Goal: Task Accomplishment & Management: Manage account settings

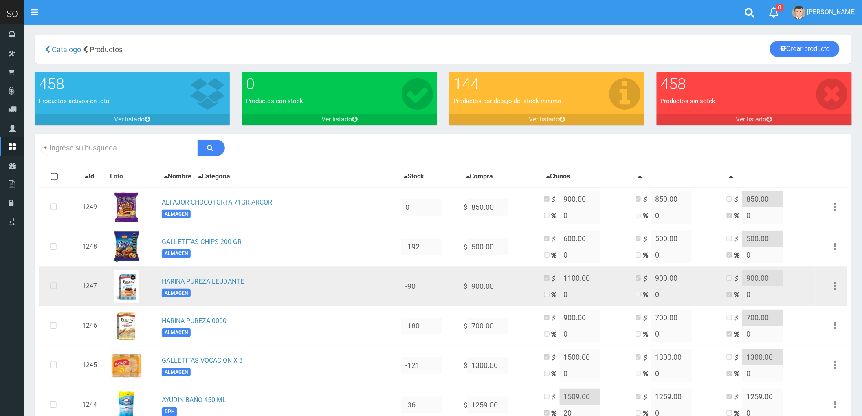
click at [56, 285] on icon at bounding box center [54, 286] width 22 height 27
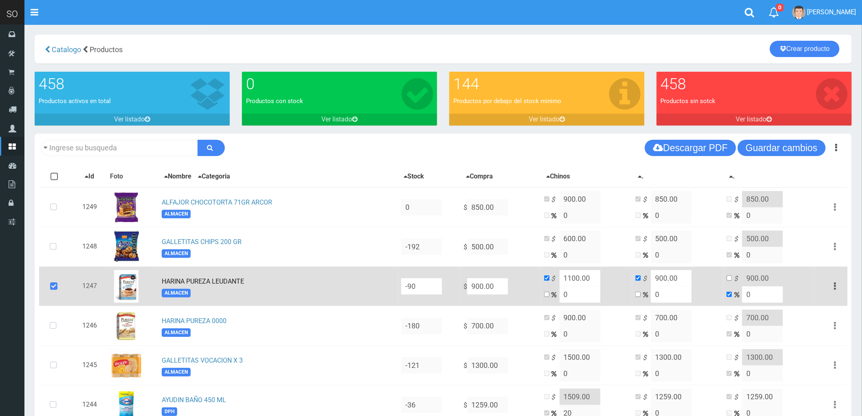
click at [837, 283] on button "button" at bounding box center [835, 286] width 18 height 14
click at [813, 327] on link "Eliminar" at bounding box center [811, 330] width 64 height 18
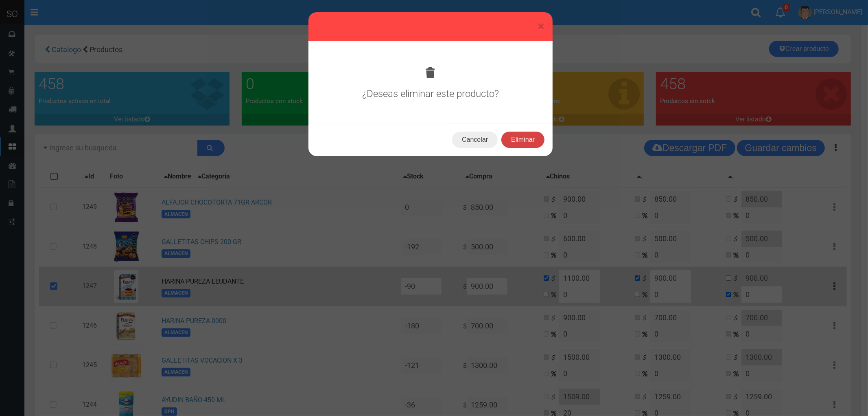
click at [526, 140] on button "Eliminar" at bounding box center [523, 140] width 43 height 16
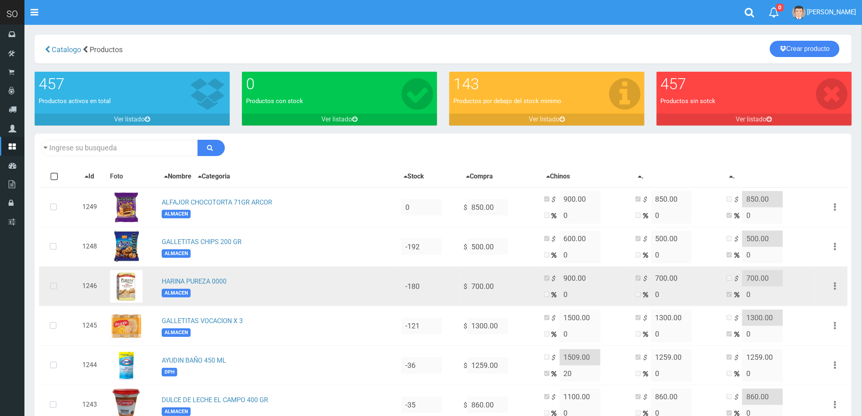
click at [53, 286] on icon at bounding box center [54, 286] width 22 height 27
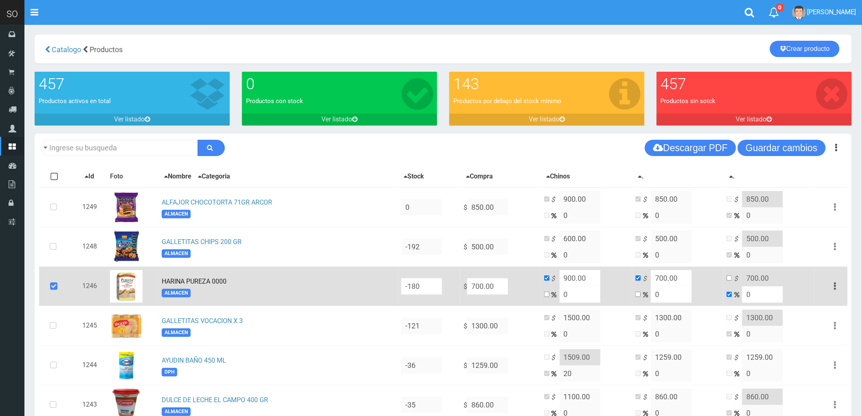
click at [835, 283] on icon "button" at bounding box center [835, 286] width 2 height 14
click at [822, 328] on link "Eliminar" at bounding box center [811, 330] width 64 height 18
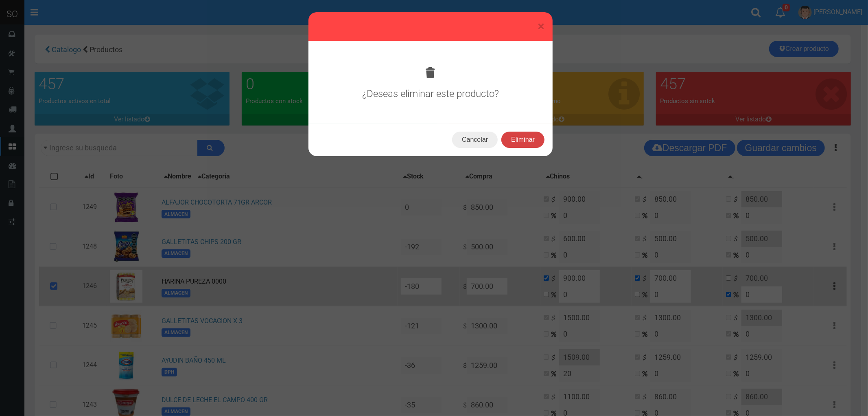
drag, startPoint x: 508, startPoint y: 137, endPoint x: 514, endPoint y: 135, distance: 6.3
click at [513, 136] on button "Eliminar" at bounding box center [523, 140] width 43 height 16
click at [514, 135] on button "Eliminar" at bounding box center [523, 140] width 43 height 16
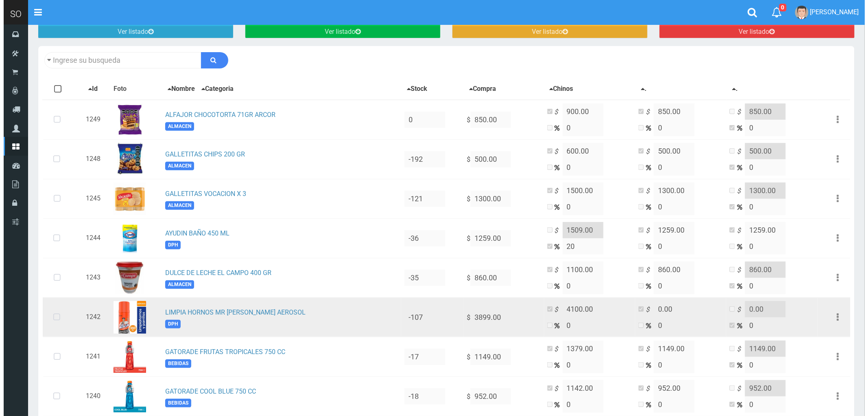
scroll to position [90, 0]
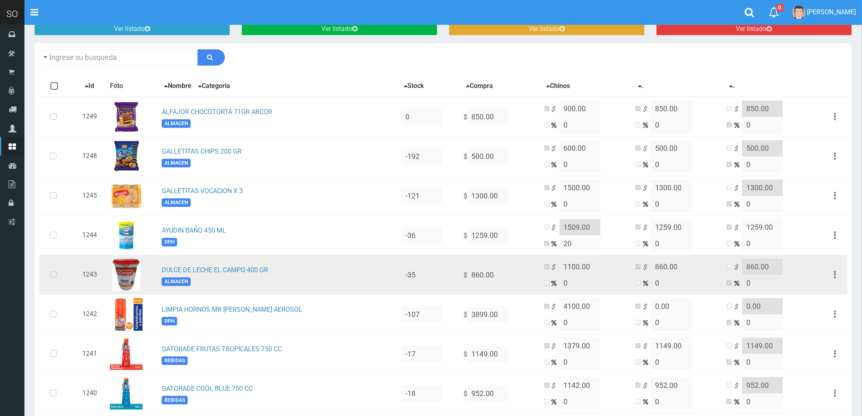
click at [51, 274] on icon at bounding box center [54, 274] width 22 height 27
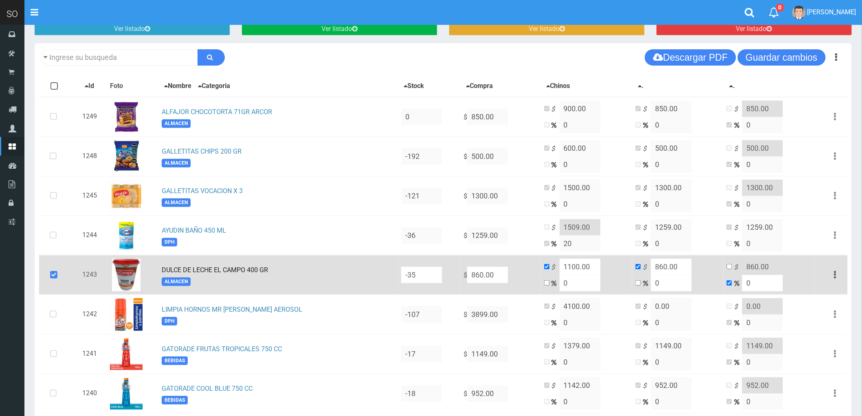
click at [834, 273] on icon "button" at bounding box center [835, 274] width 2 height 14
click at [816, 316] on link "Eliminar" at bounding box center [811, 318] width 64 height 18
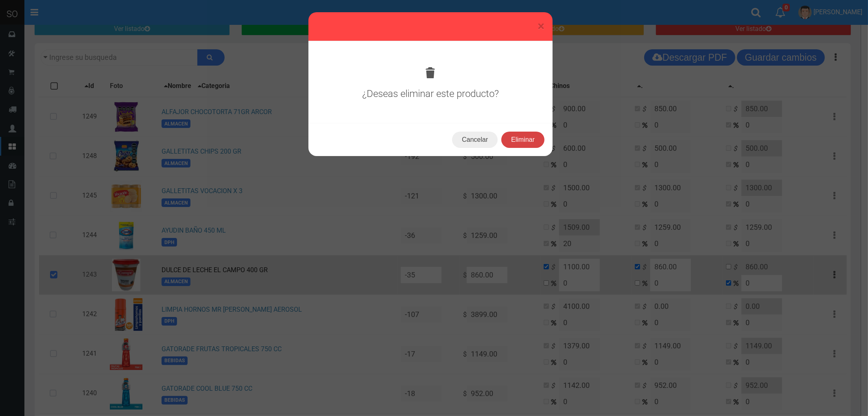
click at [520, 140] on button "Eliminar" at bounding box center [523, 140] width 43 height 16
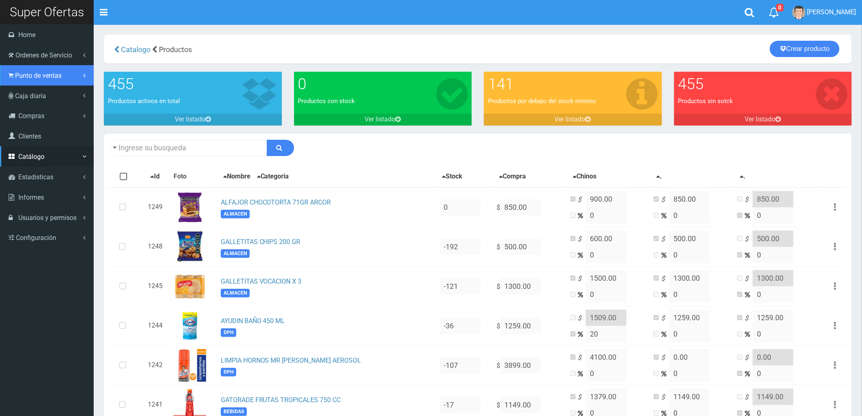
click at [24, 72] on span "Punto de ventas" at bounding box center [38, 76] width 46 height 8
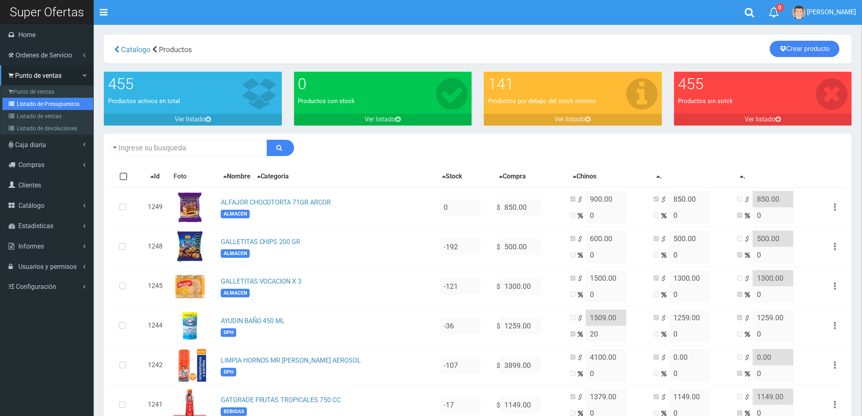
click at [48, 102] on link "Listado de Presupuestos" at bounding box center [47, 104] width 91 height 12
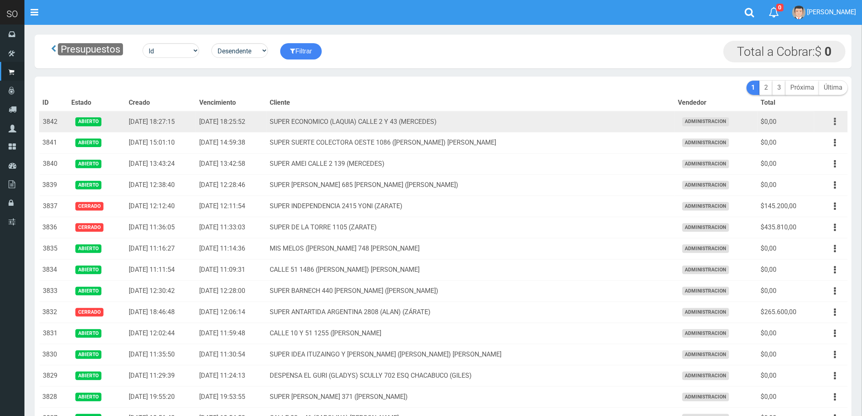
click at [837, 121] on button "button" at bounding box center [835, 121] width 18 height 14
click at [815, 141] on link "Editar" at bounding box center [811, 141] width 64 height 18
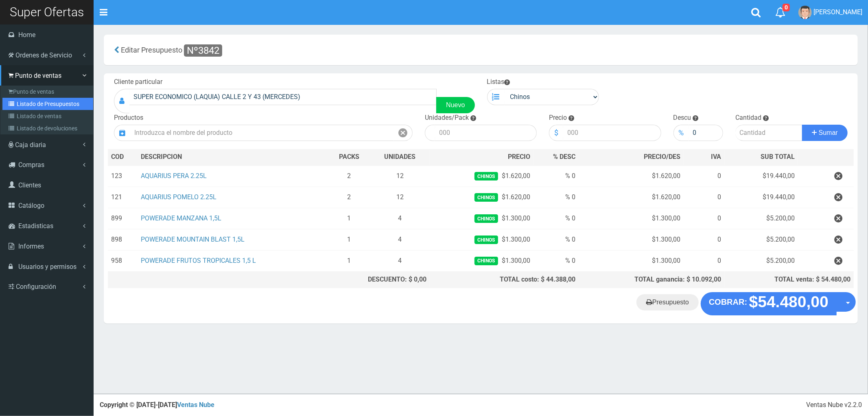
click at [37, 100] on link "Listado de Presupuestos" at bounding box center [47, 104] width 91 height 12
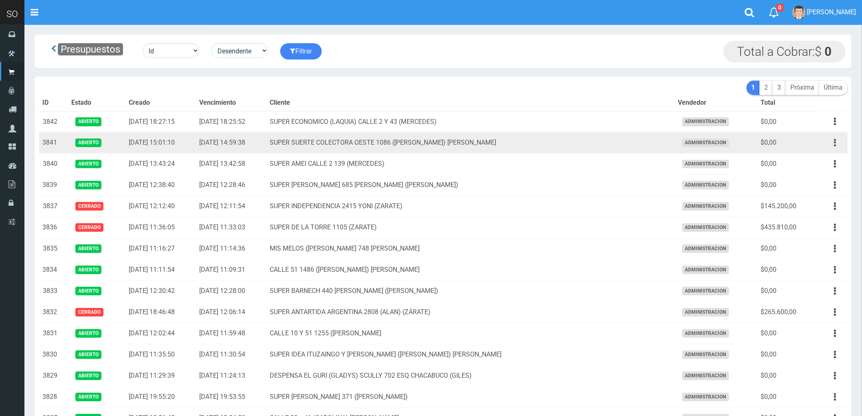
click at [833, 143] on button "button" at bounding box center [835, 143] width 18 height 14
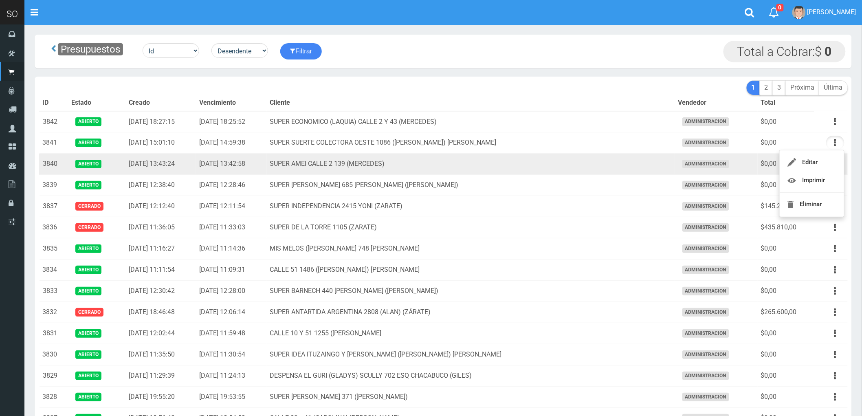
click at [586, 163] on td "SUPER AMEI CALLE 2 139 (MERCEDES)" at bounding box center [471, 163] width 408 height 21
click at [834, 161] on icon "button" at bounding box center [835, 164] width 2 height 14
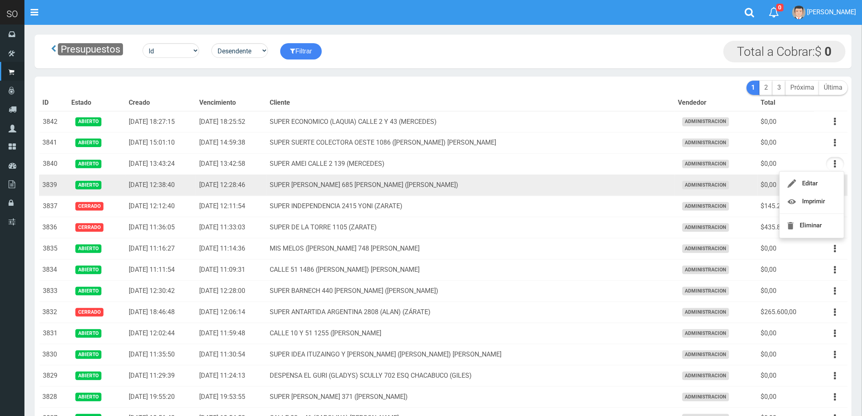
click at [516, 183] on td "SUPER VARELA 685 MIRIAM (CAMPANA)" at bounding box center [471, 185] width 408 height 21
click at [835, 185] on icon "button" at bounding box center [835, 185] width 2 height 14
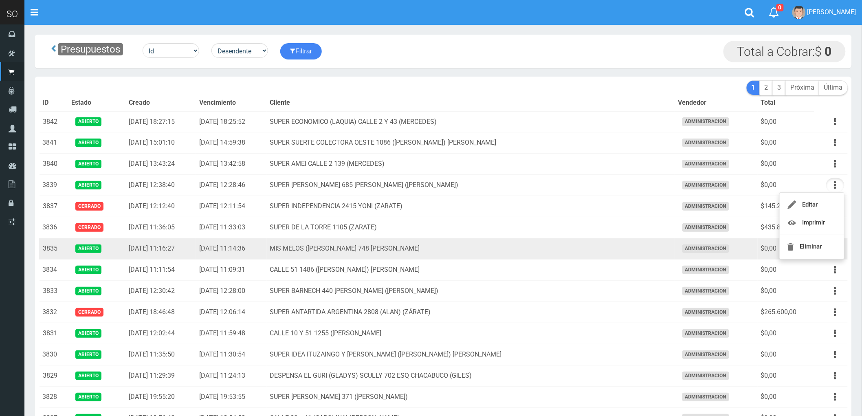
click at [559, 244] on td "MIS MELOS (ALEJANDRO) RIVADAVIA 748 GILES" at bounding box center [471, 248] width 408 height 21
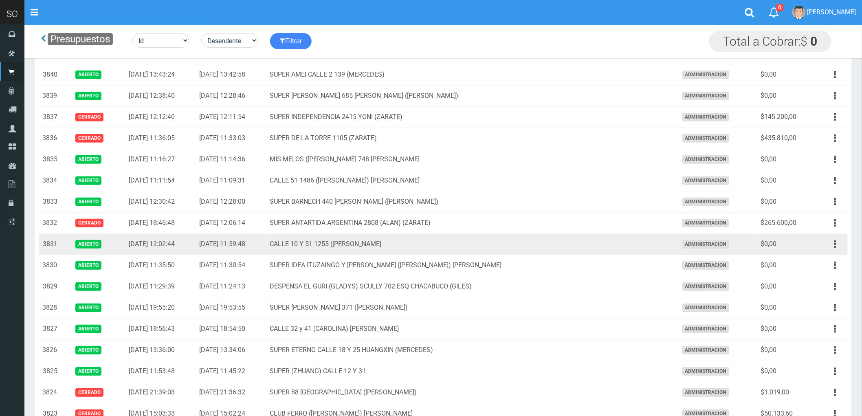
scroll to position [90, 0]
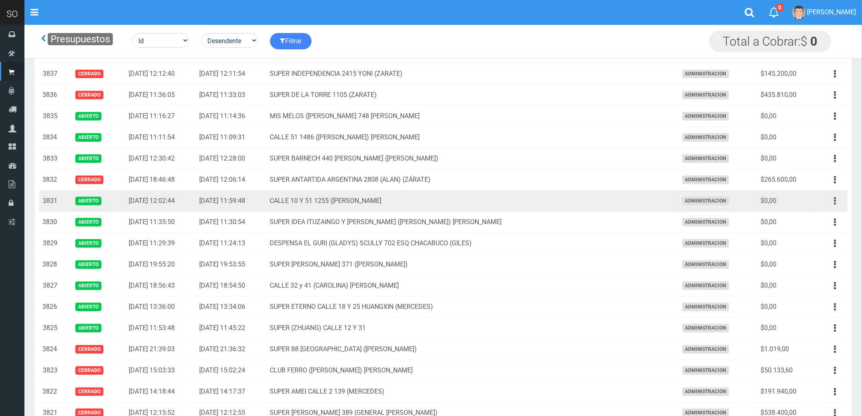
click at [835, 200] on icon "button" at bounding box center [835, 201] width 2 height 14
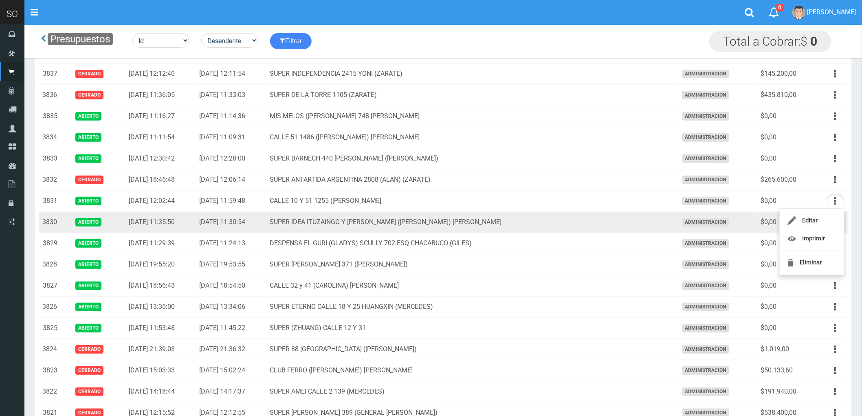
click at [628, 220] on td "SUPER IDEA ITUZAINGO Y MORENO (JUAN) GILES" at bounding box center [471, 222] width 408 height 21
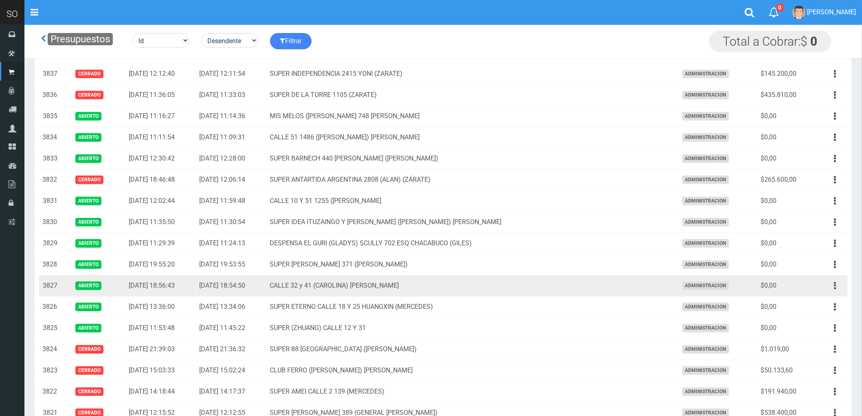
click at [834, 286] on icon "button" at bounding box center [835, 285] width 2 height 14
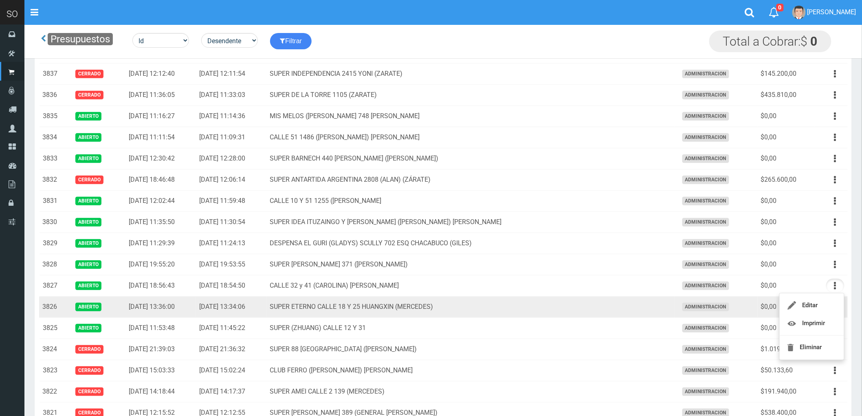
click at [553, 310] on td "SUPER ETERNO CALLE 18 Y 25 HUANGXIN (MERCEDES)" at bounding box center [471, 306] width 408 height 21
click at [835, 306] on icon "button" at bounding box center [835, 307] width 2 height 14
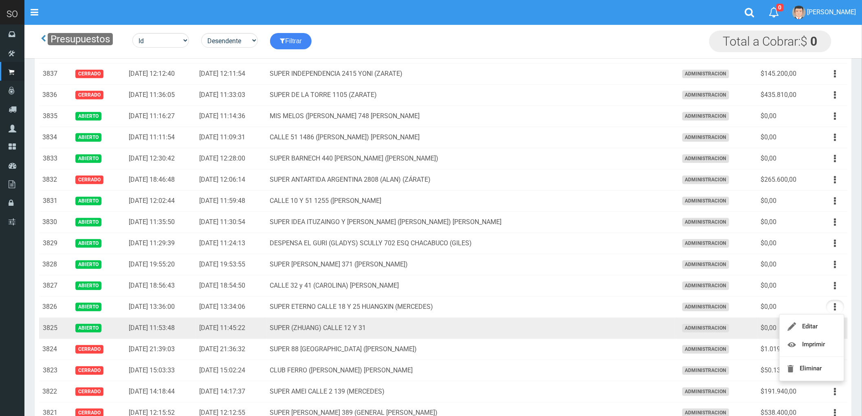
click at [541, 326] on td "SUPER (ZHUANG) CALLE 12 Y 31" at bounding box center [471, 328] width 408 height 21
click at [836, 329] on button "button" at bounding box center [835, 328] width 18 height 14
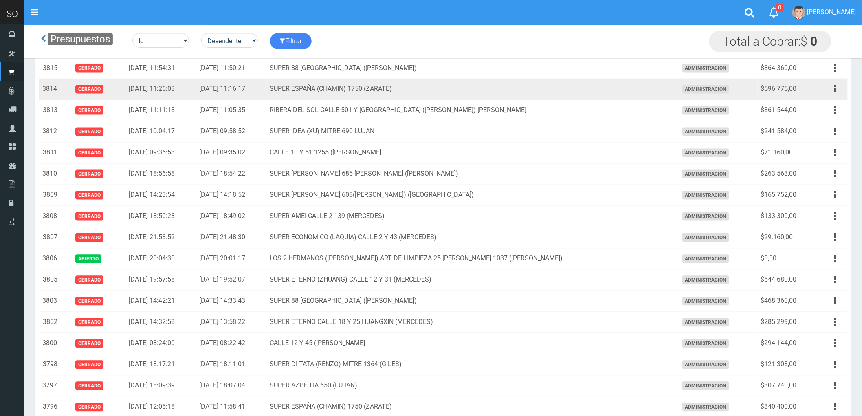
scroll to position [588, 0]
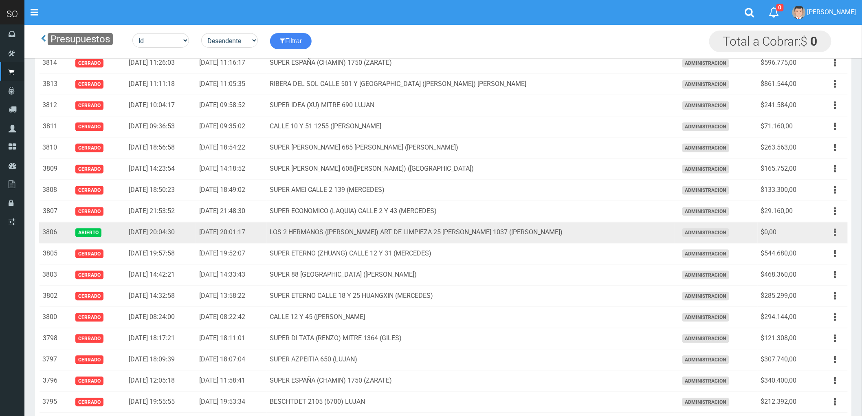
click at [832, 233] on button "button" at bounding box center [835, 233] width 18 height 14
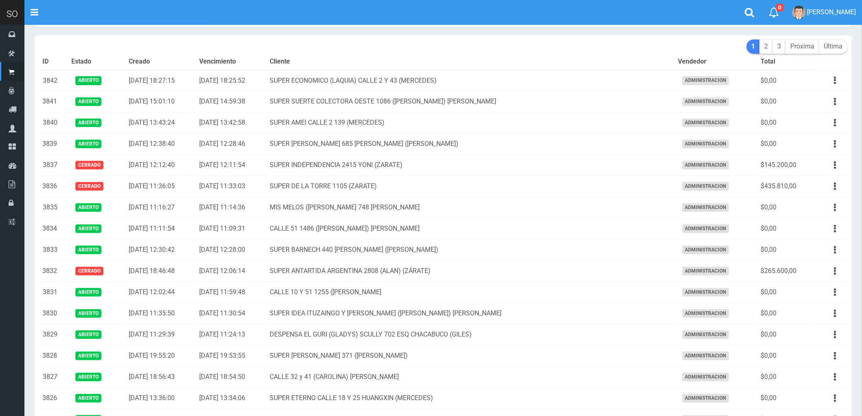
scroll to position [0, 0]
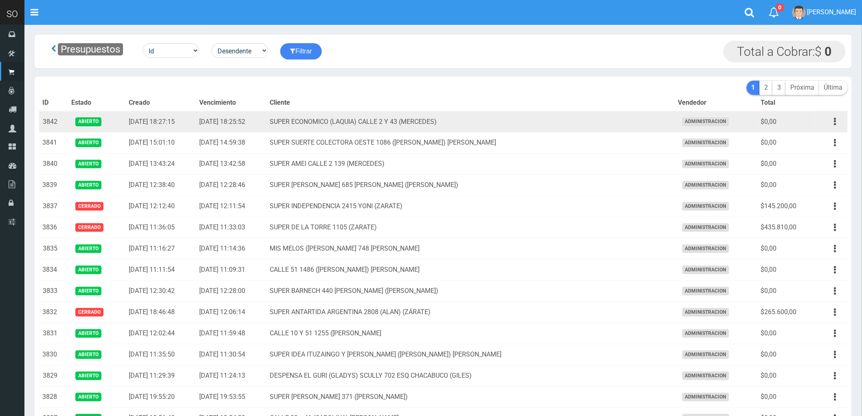
click at [559, 123] on td "SUPER ECONOMICO (LAQUIA) CALLE 2 Y 43 (MERCEDES)" at bounding box center [471, 121] width 408 height 21
